Goal: Navigation & Orientation: Find specific page/section

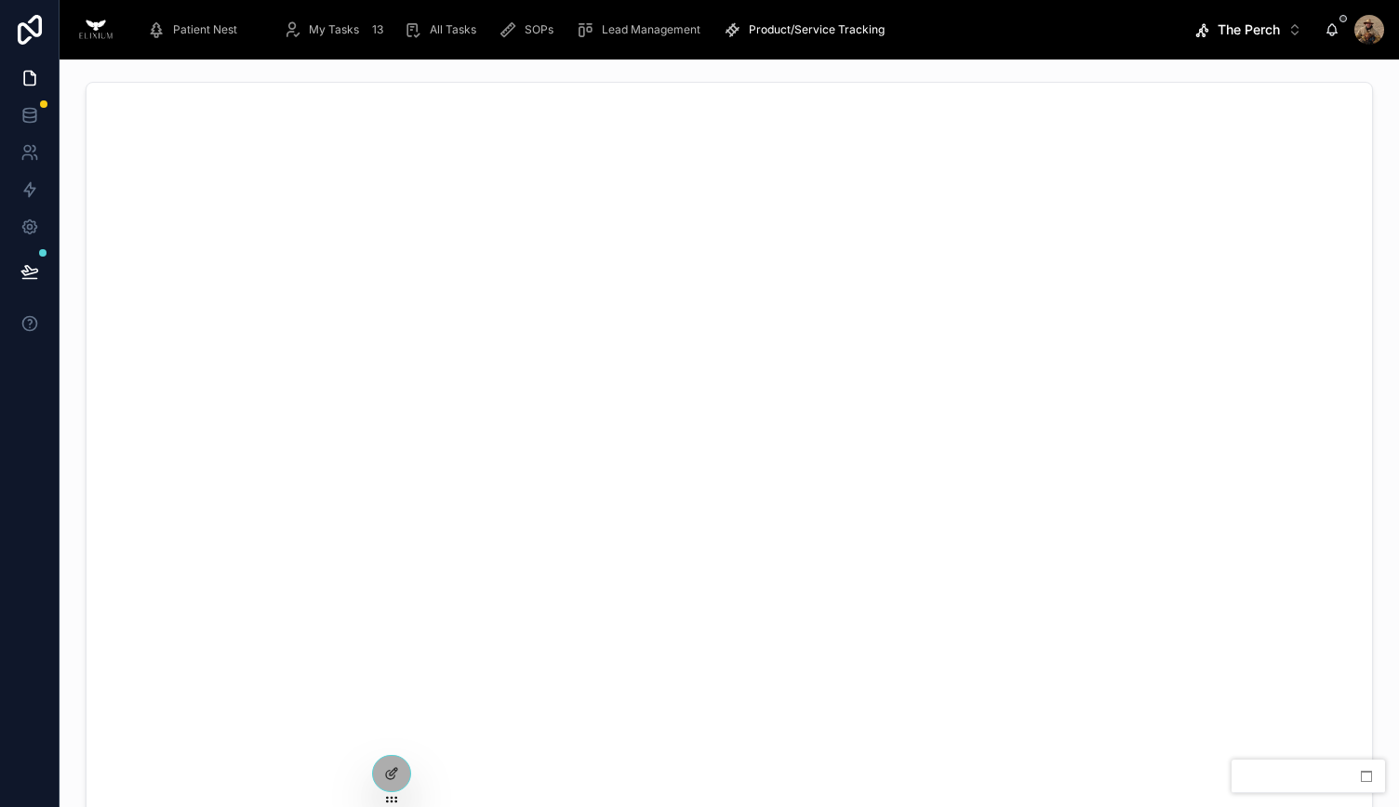
click at [183, 26] on span "Patient Nest" at bounding box center [205, 29] width 64 height 15
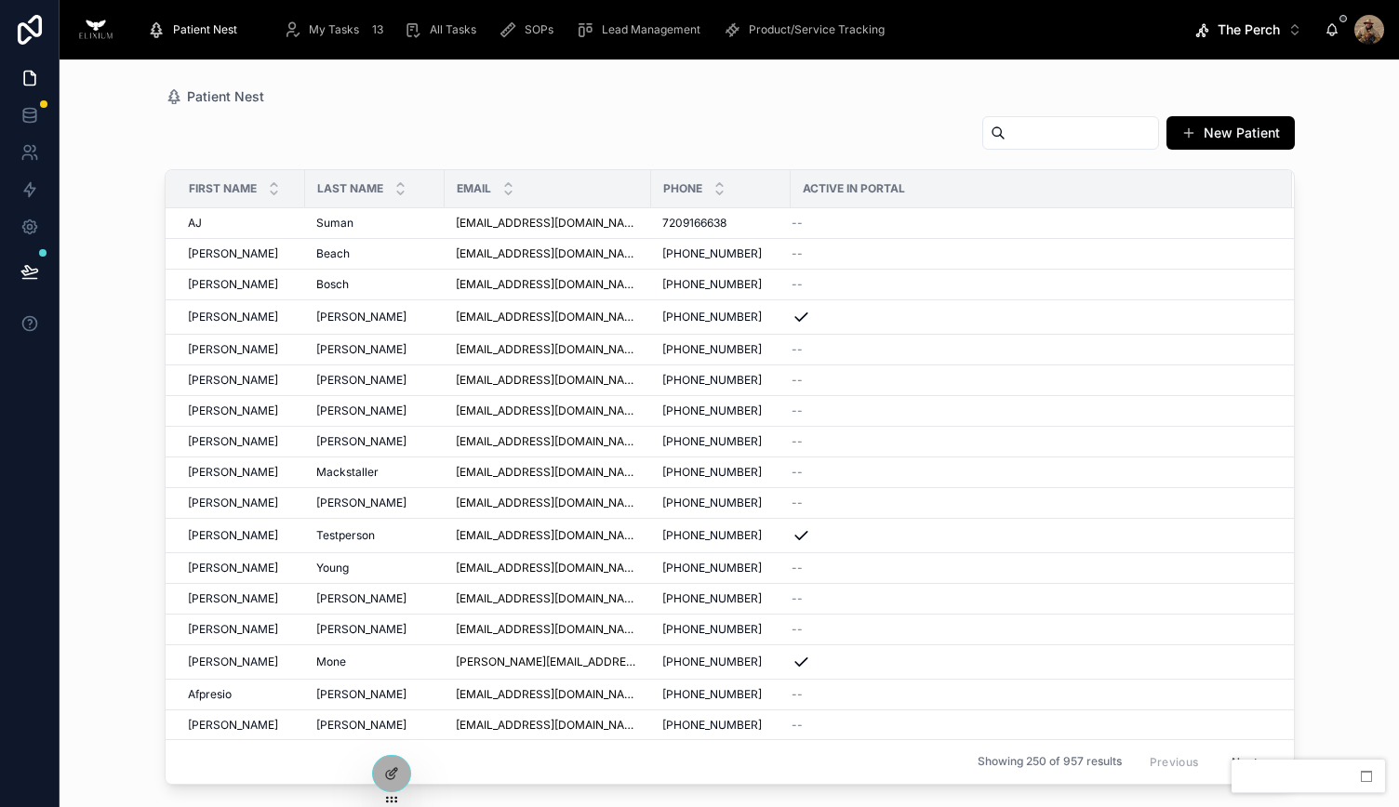
click at [608, 17] on div "Lead Management" at bounding box center [642, 30] width 132 height 30
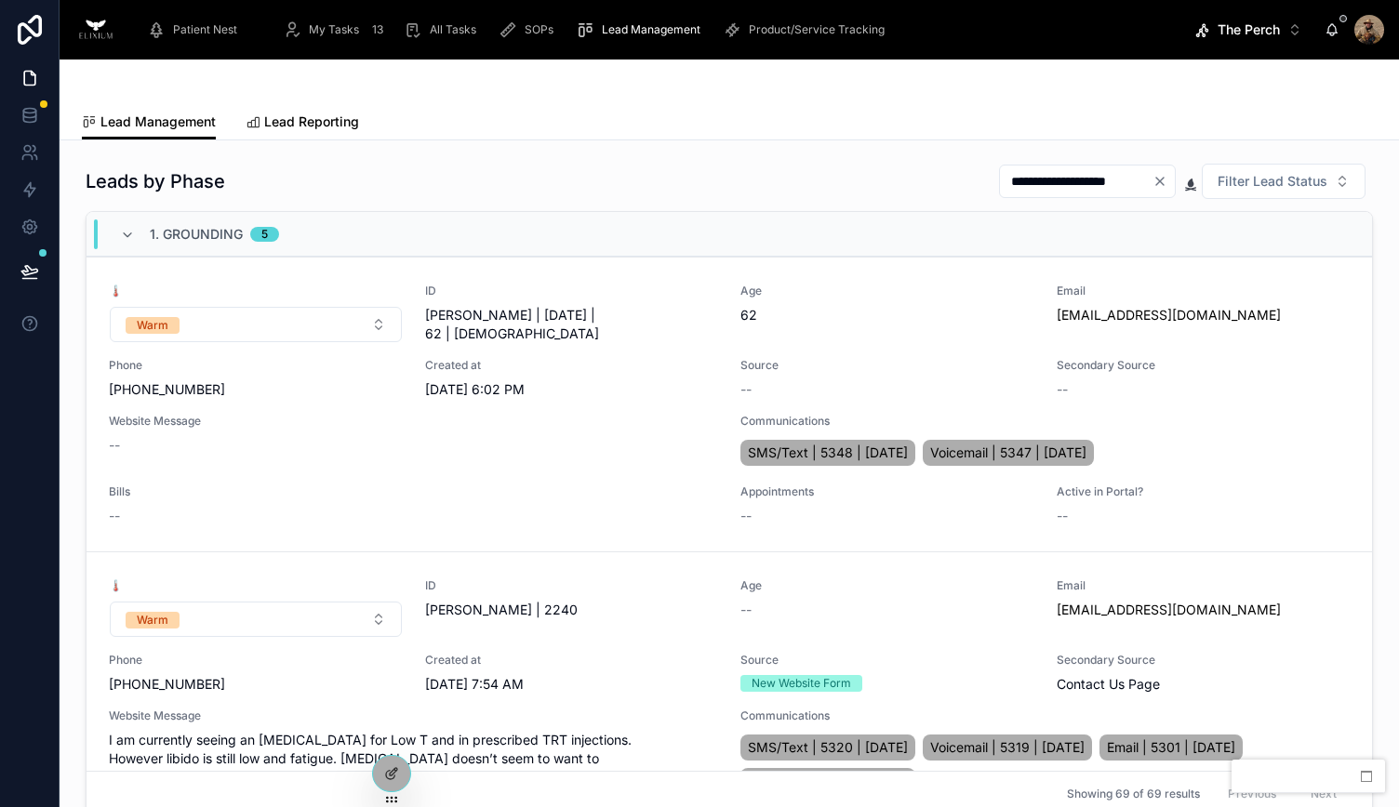
click at [333, 124] on span "Lead Reporting" at bounding box center [311, 122] width 95 height 19
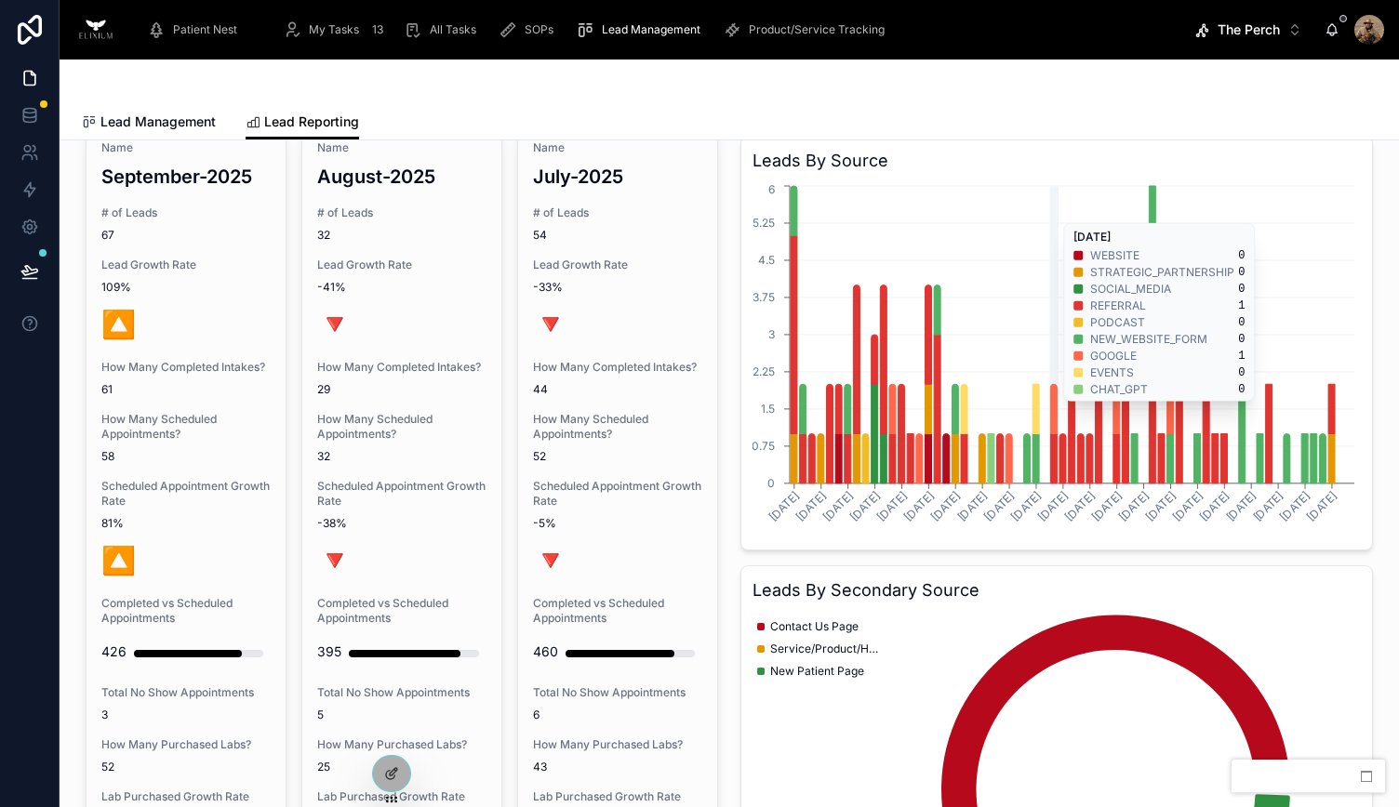
scroll to position [93, 0]
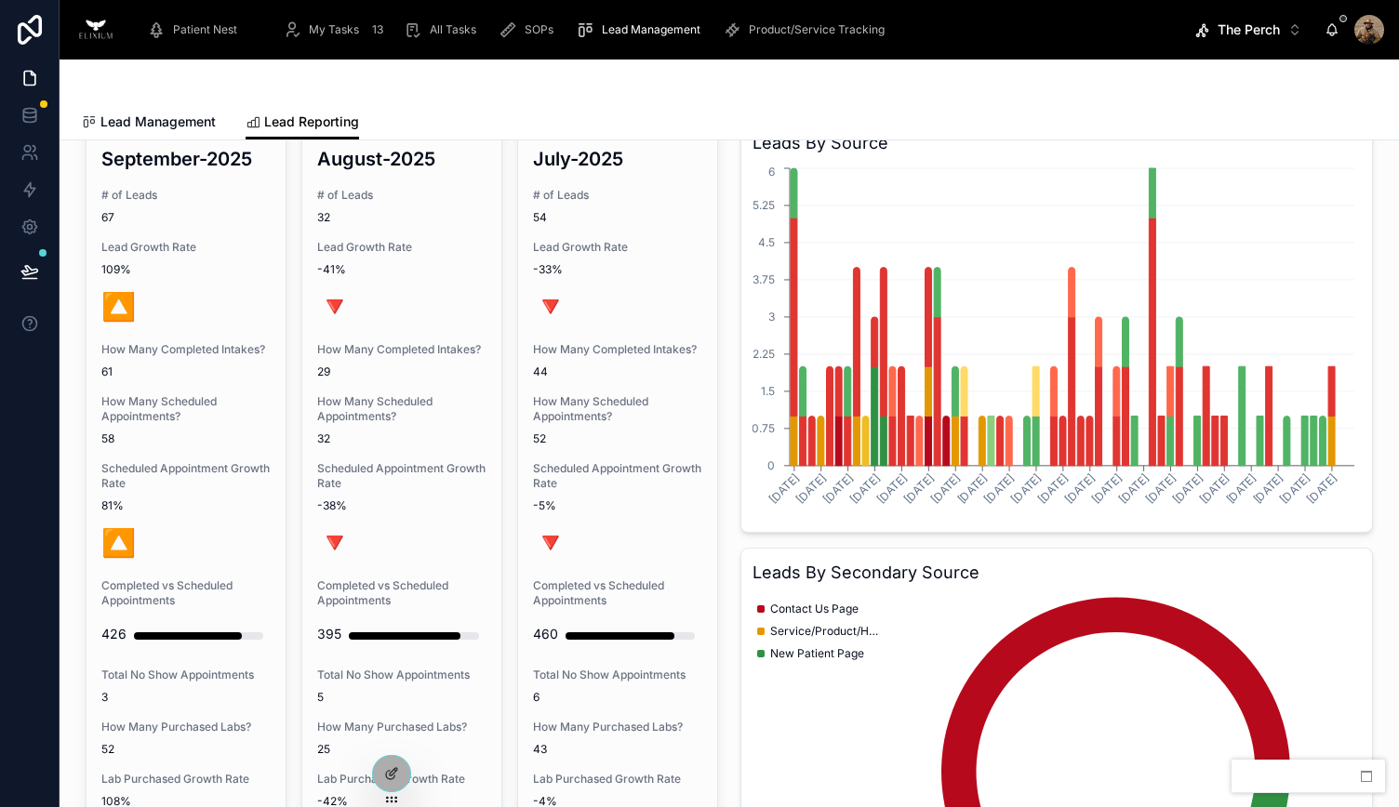
drag, startPoint x: 296, startPoint y: 28, endPoint x: 462, endPoint y: 2, distance: 168.5
click at [296, 28] on icon "scrollable content" at bounding box center [292, 29] width 19 height 19
